Goal: Find specific page/section: Find specific page/section

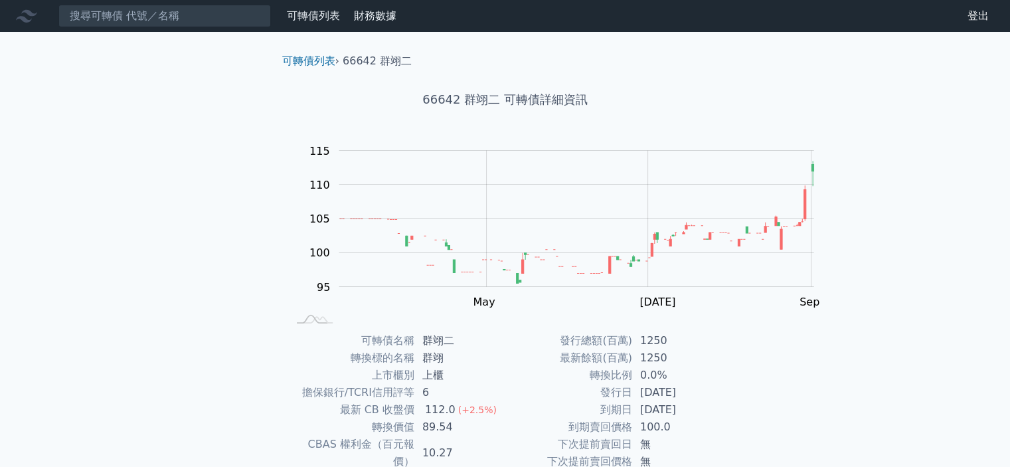
scroll to position [255, 0]
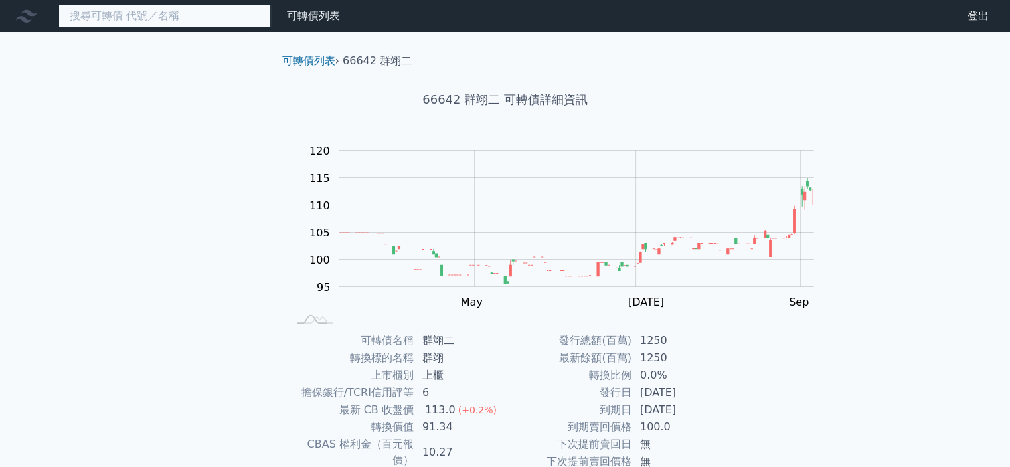
click at [179, 26] on input at bounding box center [164, 16] width 213 height 23
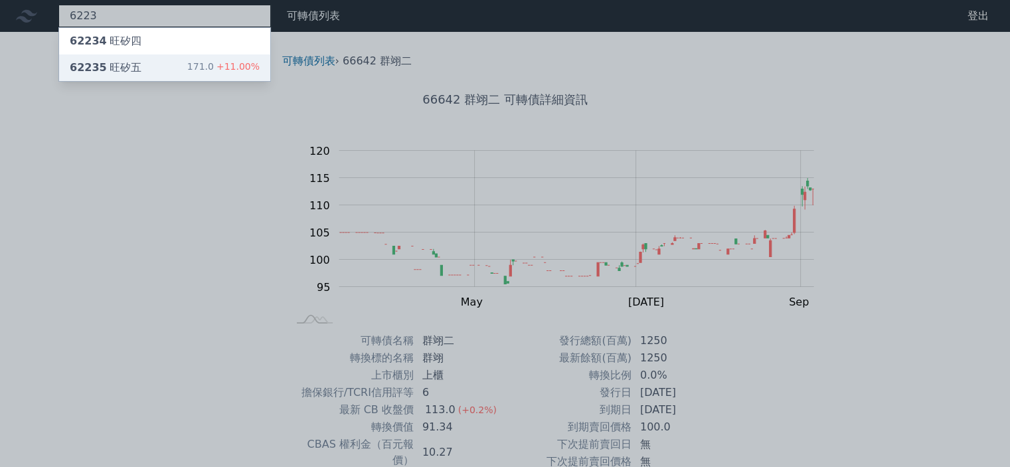
type input "6223"
click at [141, 76] on div "62235 旺矽五" at bounding box center [106, 68] width 72 height 16
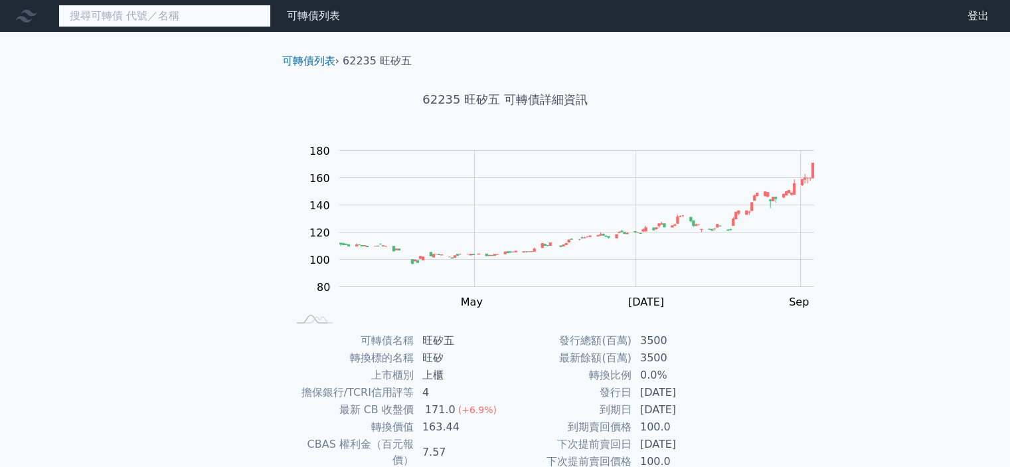
click at [191, 27] on input at bounding box center [164, 16] width 213 height 23
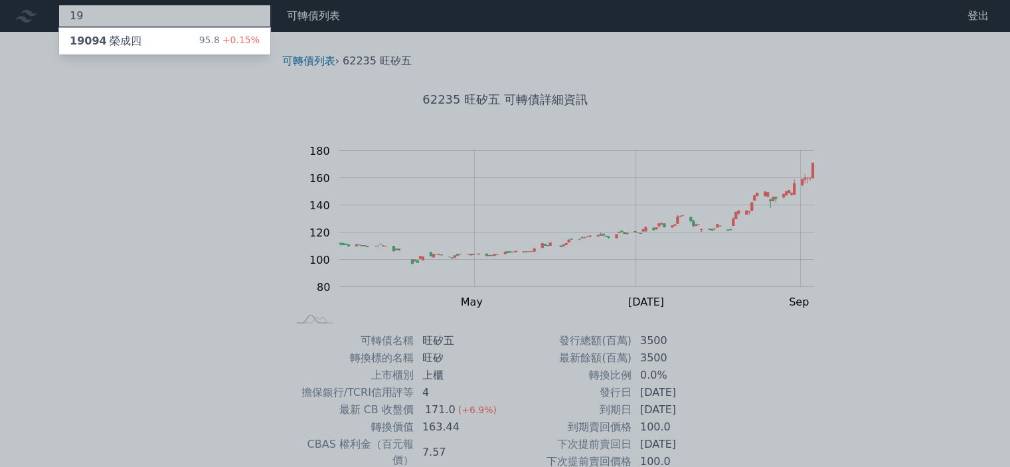
type input "1"
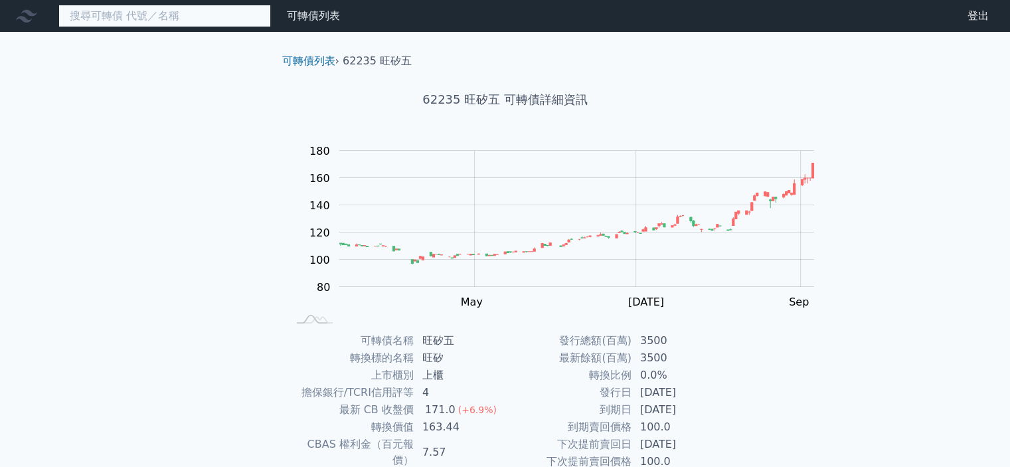
click at [167, 27] on input at bounding box center [164, 16] width 213 height 23
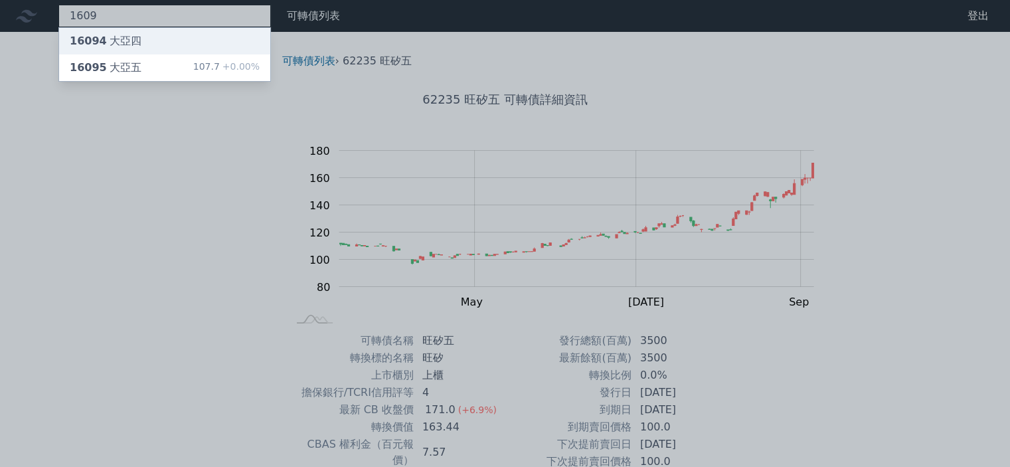
type input "1609"
click at [141, 49] on div "16094 大亞四" at bounding box center [106, 41] width 72 height 16
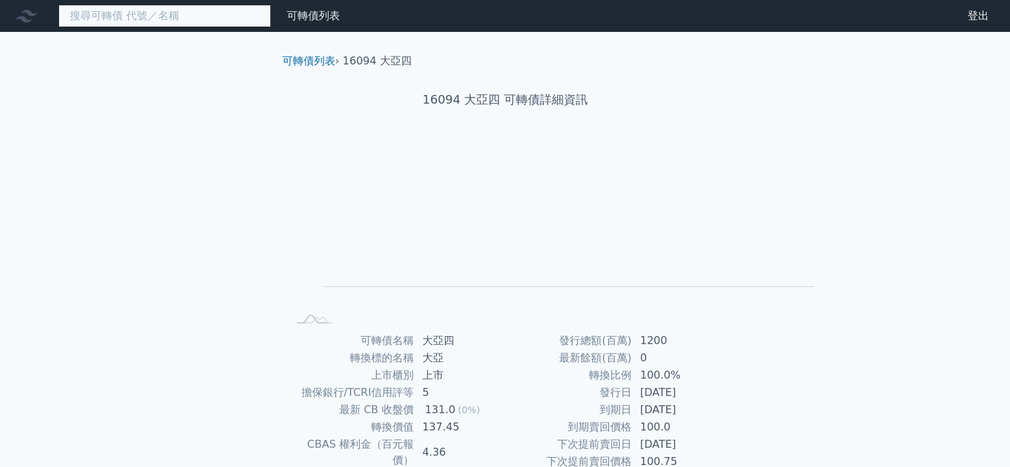
click at [181, 18] on input at bounding box center [164, 16] width 213 height 23
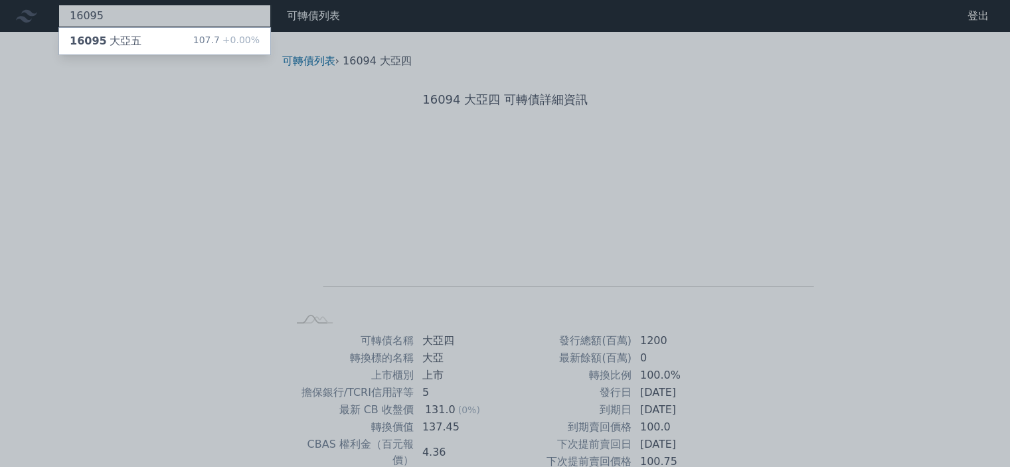
type input "16095"
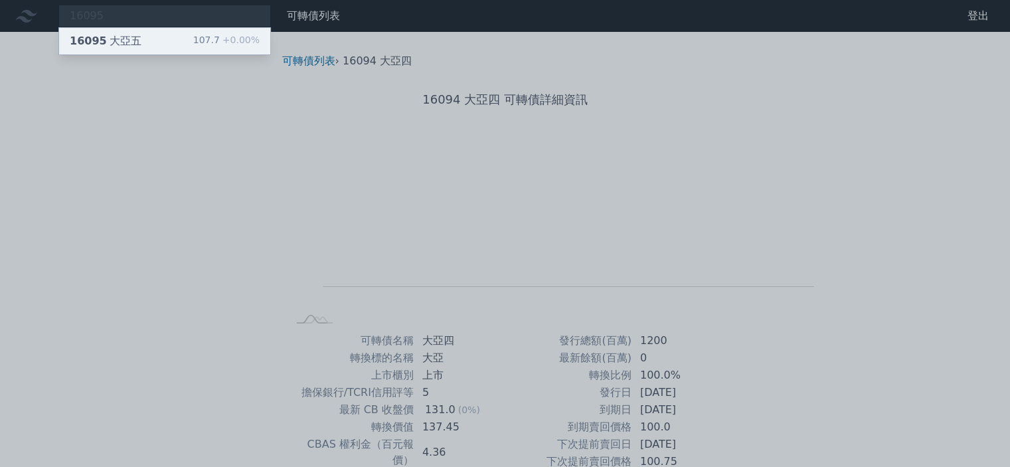
click at [141, 46] on div "16095 大亞五" at bounding box center [106, 41] width 72 height 16
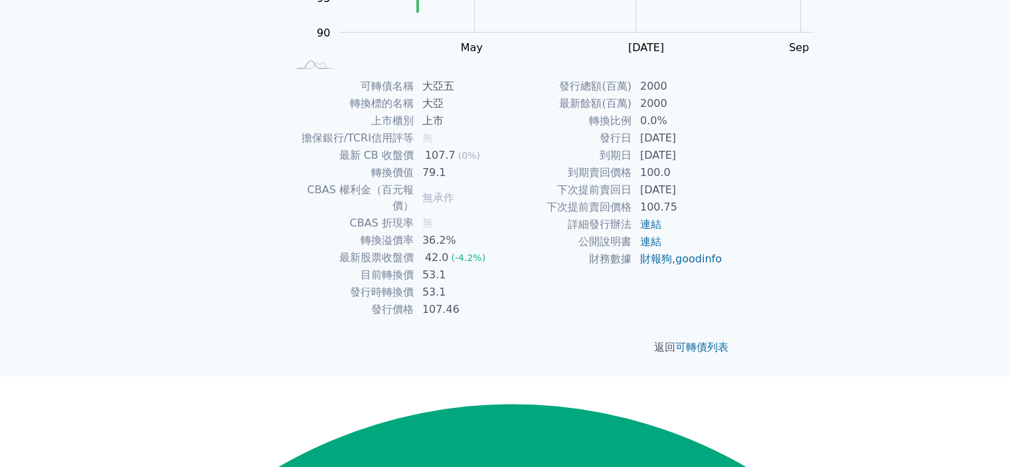
scroll to position [255, 0]
